Goal: Check status: Check status

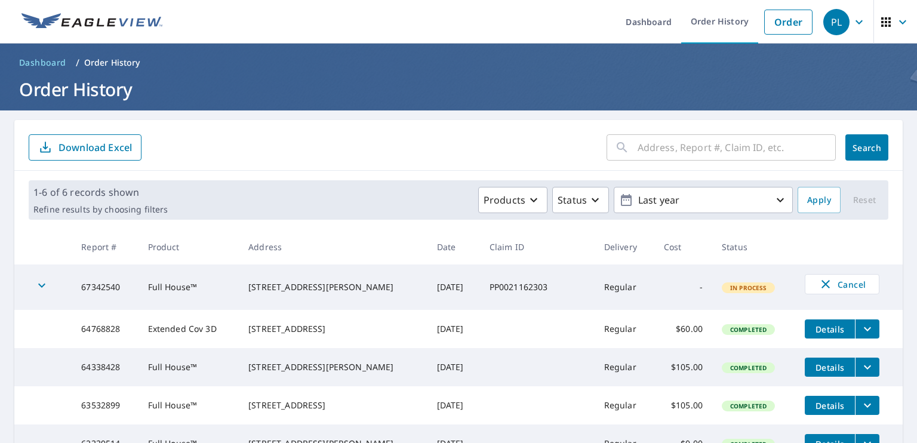
scroll to position [60, 0]
click at [817, 286] on span "Details" at bounding box center [830, 283] width 36 height 11
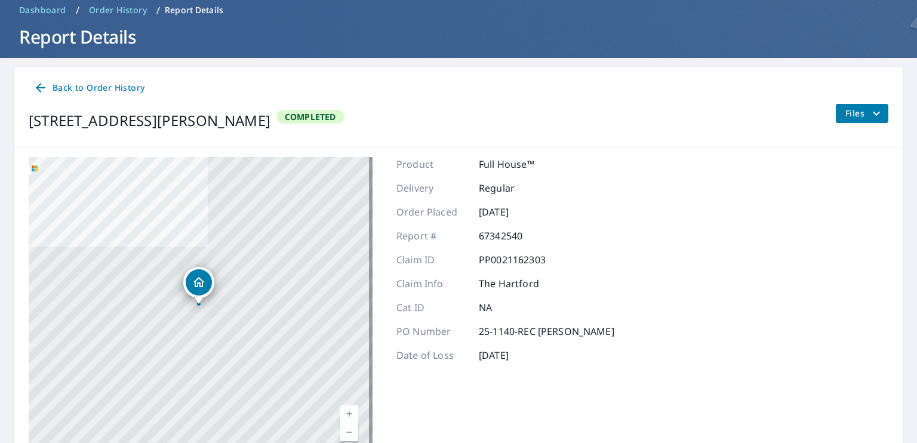
scroll to position [113, 0]
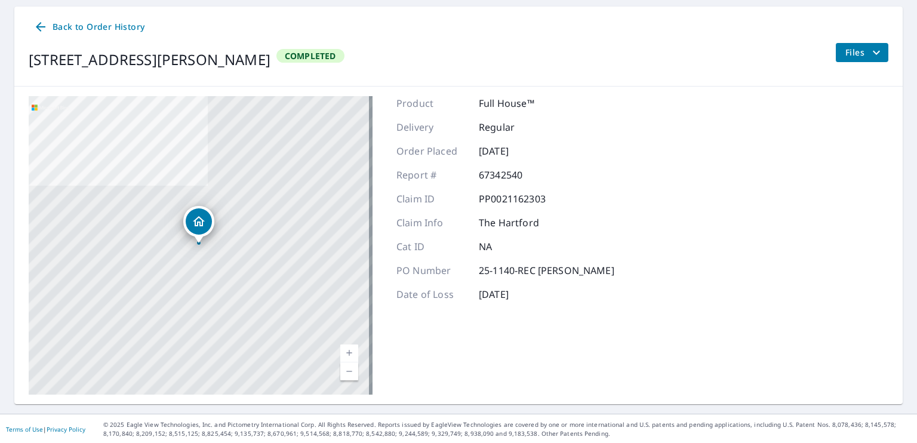
click at [873, 52] on icon "filesDropdownBtn-67342540" at bounding box center [876, 52] width 7 height 4
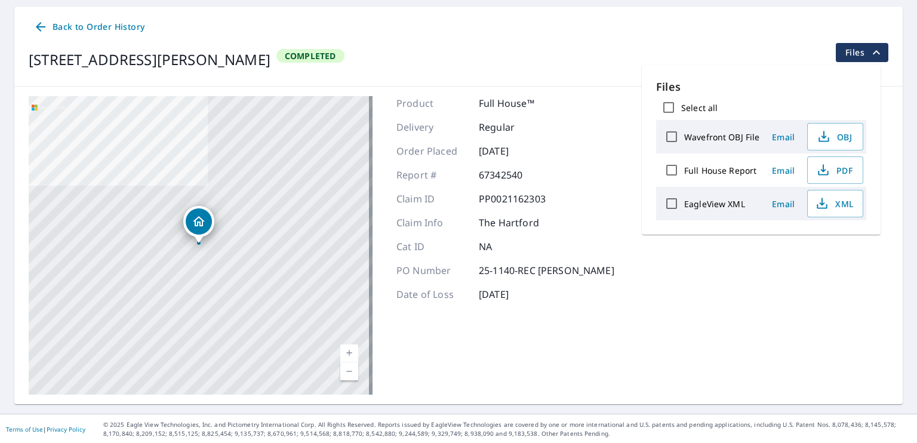
click at [508, 33] on div "Back to Order History" at bounding box center [459, 27] width 860 height 22
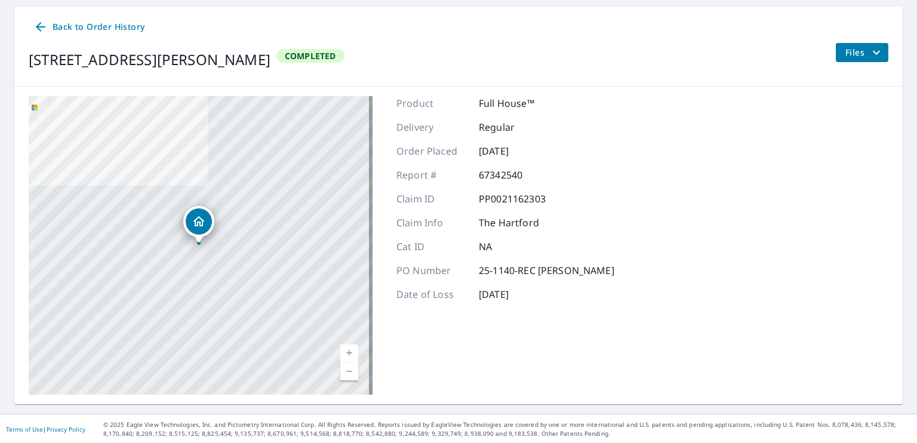
click at [38, 27] on icon at bounding box center [41, 27] width 10 height 10
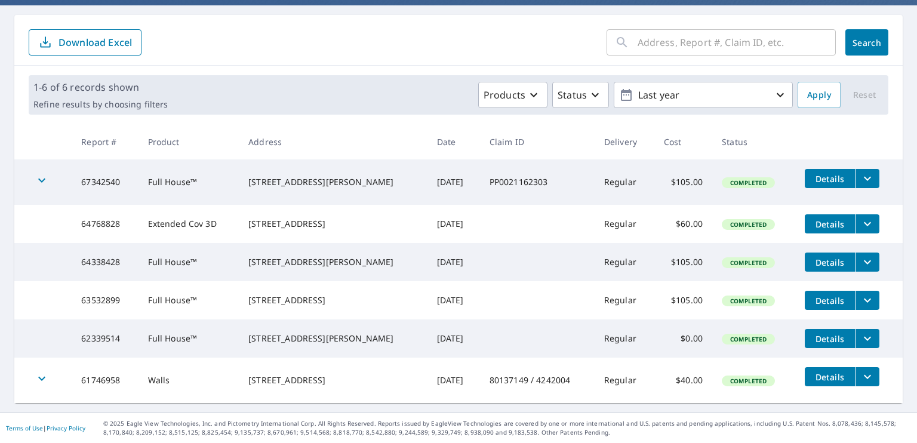
click at [864, 177] on icon "filesDropdownBtn-67342540" at bounding box center [867, 179] width 7 height 4
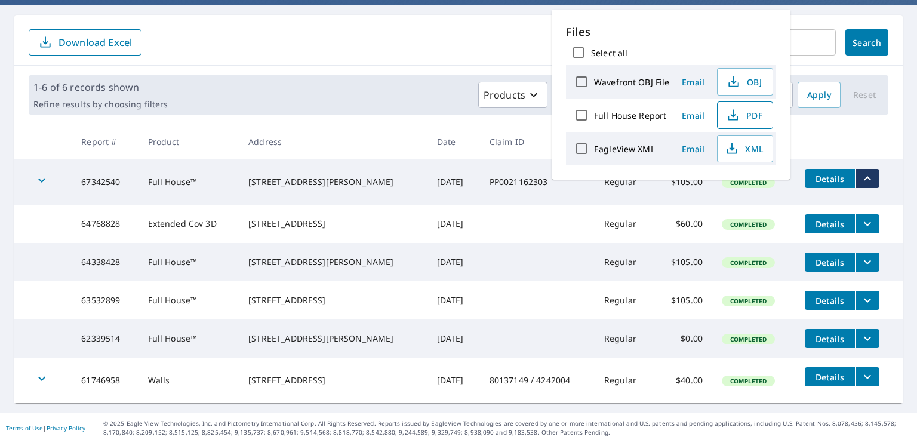
click at [733, 112] on icon "button" at bounding box center [733, 115] width 14 height 14
click at [731, 81] on icon "button" at bounding box center [733, 80] width 5 height 8
drag, startPoint x: 471, startPoint y: 41, endPoint x: 490, endPoint y: 29, distance: 22.9
click at [479, 35] on form "​ Search Download Excel" at bounding box center [459, 42] width 860 height 26
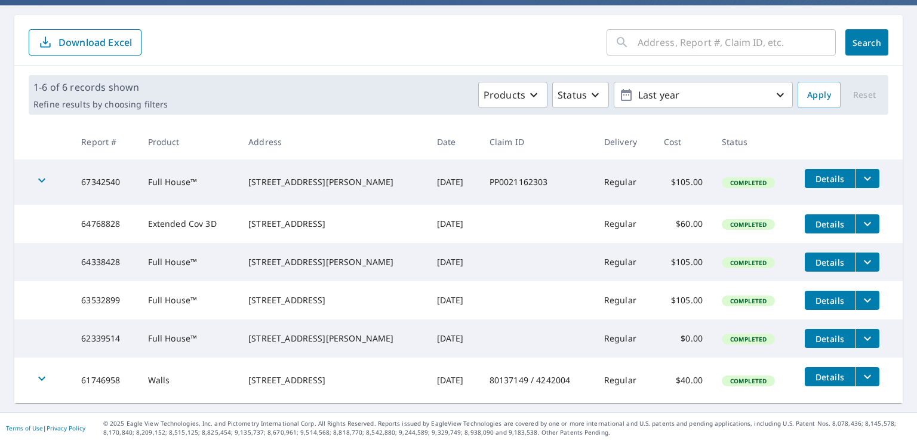
click at [860, 171] on icon "filesDropdownBtn-67342540" at bounding box center [867, 178] width 14 height 14
